Goal: Find specific page/section: Find specific page/section

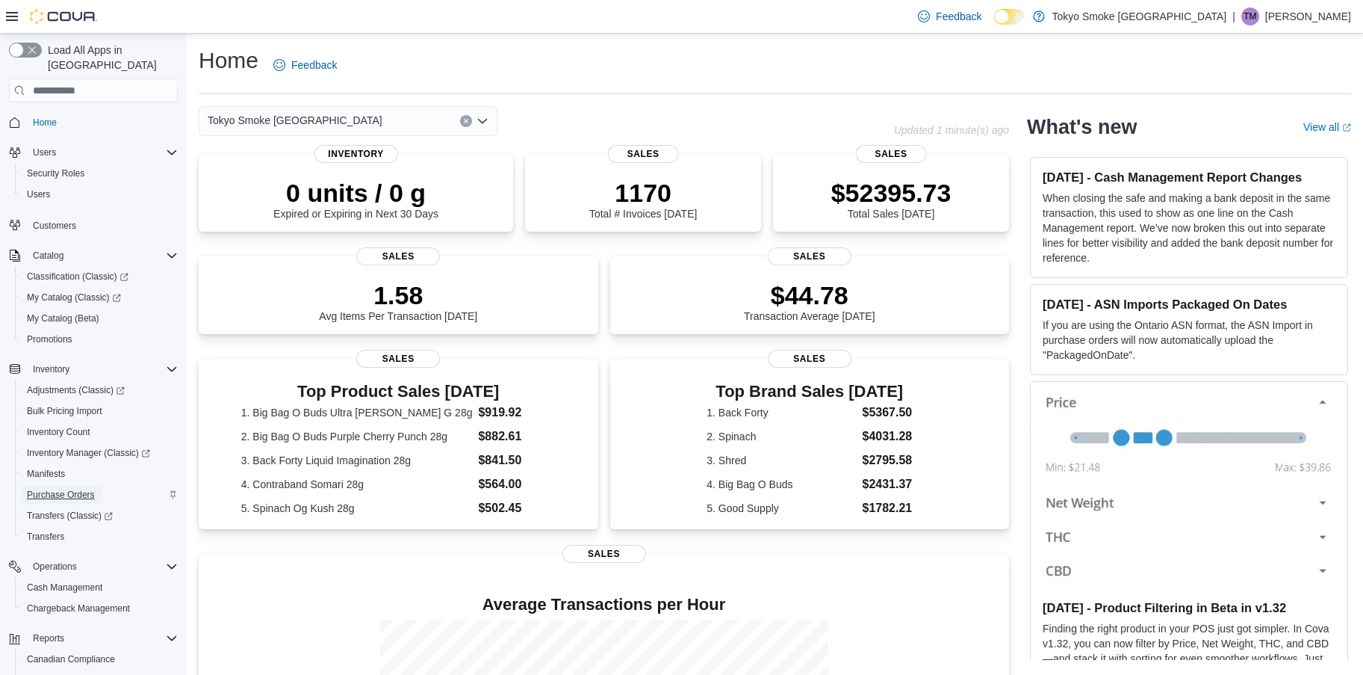
click at [78, 489] on span "Purchase Orders" at bounding box center [61, 495] width 68 height 12
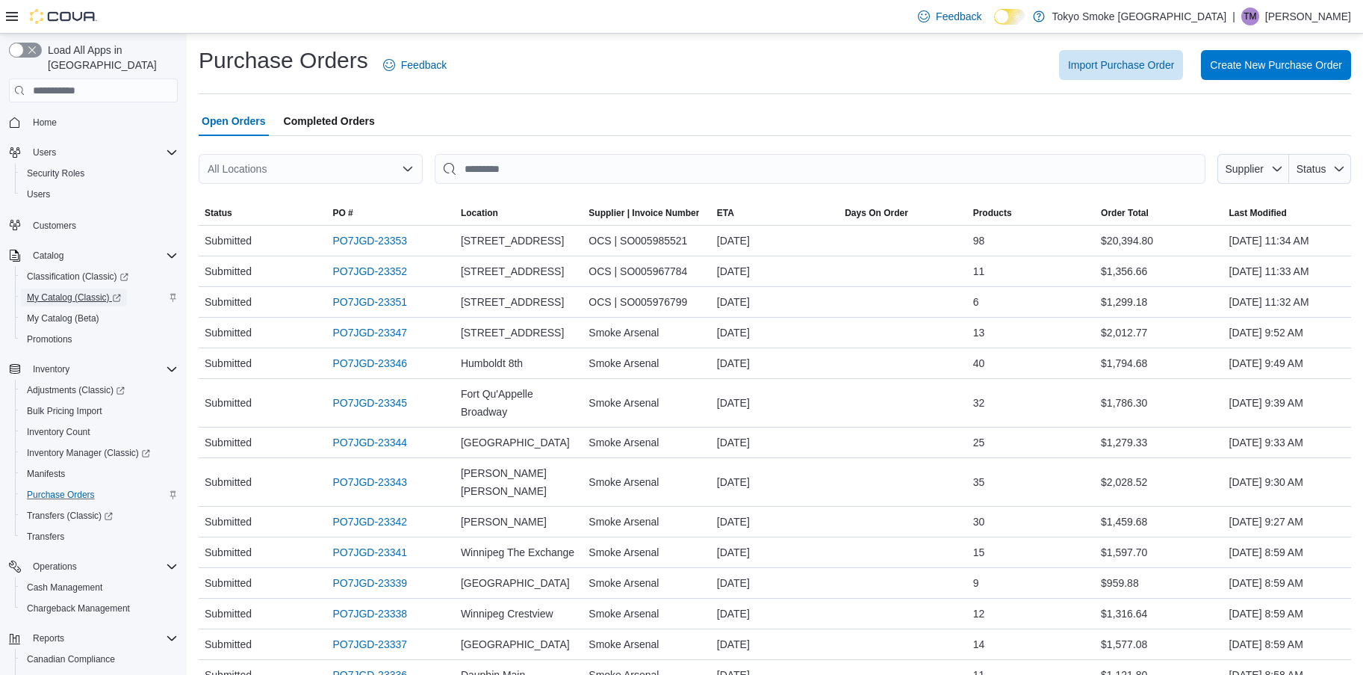
click at [84, 291] on span "My Catalog (Classic)" at bounding box center [74, 297] width 94 height 12
